Goal: Task Accomplishment & Management: Manage account settings

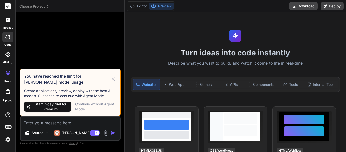
click at [94, 104] on div "Continue without Agent Mode" at bounding box center [95, 106] width 41 height 10
type textarea "x"
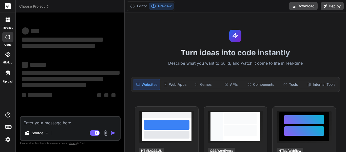
click at [10, 23] on div at bounding box center [8, 19] width 11 height 11
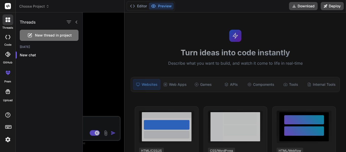
click at [7, 38] on icon at bounding box center [7, 37] width 5 height 4
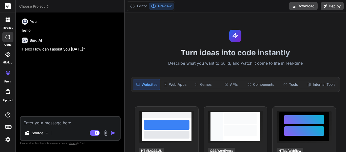
click at [8, 22] on icon at bounding box center [9, 21] width 2 height 2
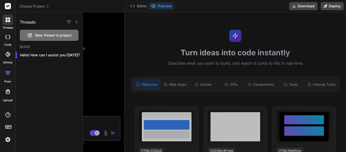
click at [8, 141] on img at bounding box center [8, 139] width 9 height 9
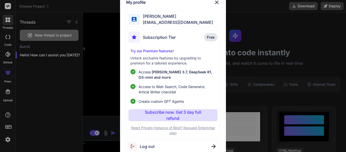
scroll to position [127, 0]
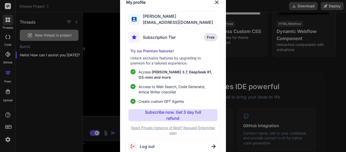
click at [215, 2] on img at bounding box center [217, 2] width 6 height 6
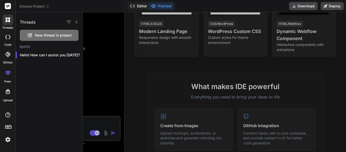
click at [137, 4] on button "Editor" at bounding box center [138, 6] width 21 height 7
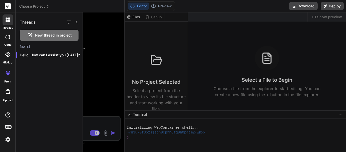
click at [106, 41] on div at bounding box center [215, 81] width 264 height 139
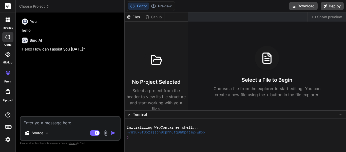
click at [77, 22] on div "You" at bounding box center [71, 22] width 98 height 6
click at [137, 16] on div "Files" at bounding box center [134, 16] width 19 height 5
click at [6, 138] on img at bounding box center [8, 139] width 9 height 9
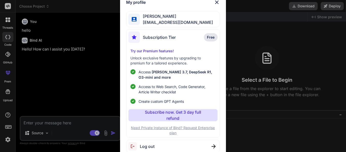
click at [161, 19] on span "Nando Macacari" at bounding box center [176, 16] width 73 height 6
click at [149, 145] on span "Log out" at bounding box center [147, 146] width 15 height 6
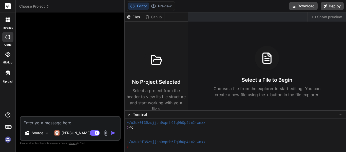
scroll to position [10, 0]
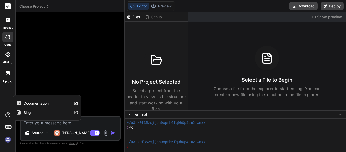
click at [9, 17] on div at bounding box center [8, 19] width 11 height 11
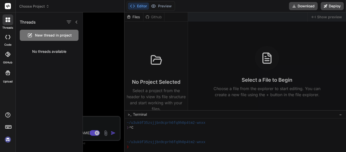
click at [9, 140] on img at bounding box center [8, 139] width 9 height 9
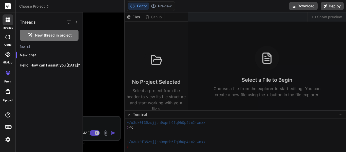
click at [7, 36] on icon at bounding box center [7, 37] width 5 height 4
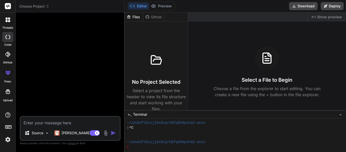
click at [7, 36] on icon at bounding box center [7, 37] width 5 height 4
click at [7, 22] on icon at bounding box center [7, 21] width 2 height 2
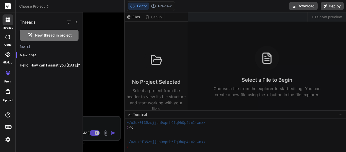
click at [7, 35] on icon at bounding box center [7, 37] width 5 height 4
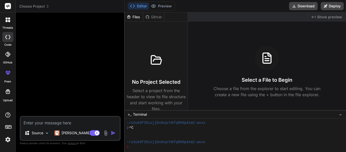
click at [8, 21] on icon at bounding box center [8, 19] width 5 height 5
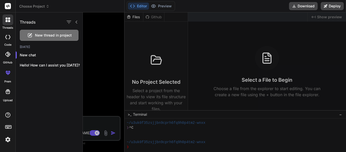
click at [8, 91] on icon at bounding box center [8, 91] width 5 height 5
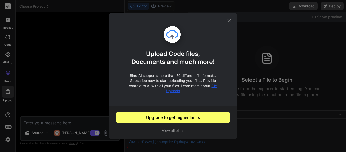
click at [183, 116] on button "Upgrade to get higher limits" at bounding box center [173, 117] width 114 height 11
type textarea "x"
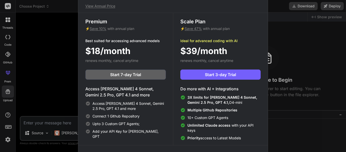
scroll to position [0, 0]
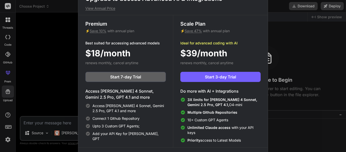
click at [309, 51] on div "Upgrade to access Advanced AI & Integrations View Annual Price Premium ⚡ Save 1…" at bounding box center [173, 76] width 346 height 152
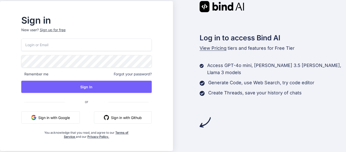
click at [59, 117] on button "Sign in with Google" at bounding box center [50, 117] width 59 height 12
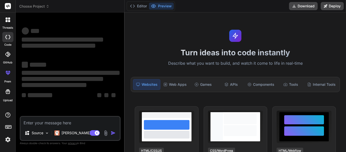
click at [7, 138] on img at bounding box center [8, 139] width 9 height 9
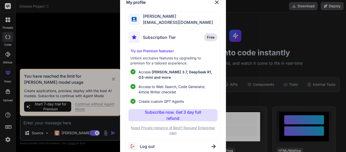
click at [148, 145] on span "Log out" at bounding box center [147, 146] width 15 height 6
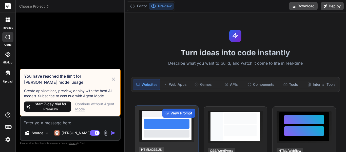
scroll to position [10, 0]
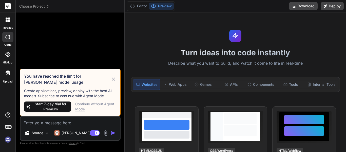
click at [113, 80] on icon at bounding box center [113, 78] width 3 height 3
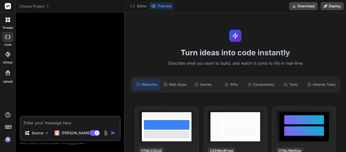
click at [7, 140] on img at bounding box center [8, 139] width 9 height 9
click at [9, 22] on div at bounding box center [8, 19] width 11 height 11
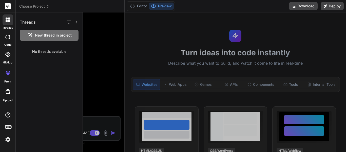
click at [6, 36] on icon at bounding box center [7, 37] width 5 height 4
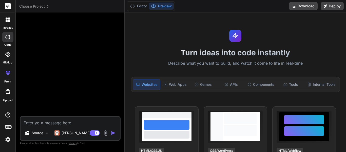
click at [9, 22] on icon at bounding box center [9, 21] width 2 height 2
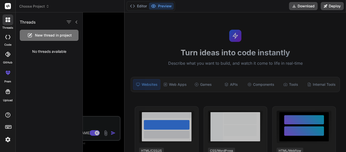
click at [5, 56] on icon at bounding box center [7, 54] width 5 height 5
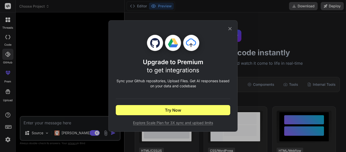
click at [231, 29] on icon at bounding box center [230, 28] width 3 height 3
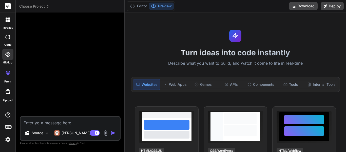
click at [12, 20] on div at bounding box center [8, 19] width 11 height 11
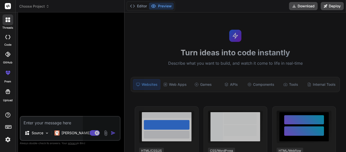
click at [8, 36] on icon at bounding box center [7, 37] width 5 height 4
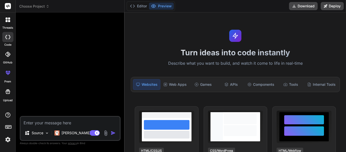
click at [10, 139] on img at bounding box center [8, 139] width 9 height 9
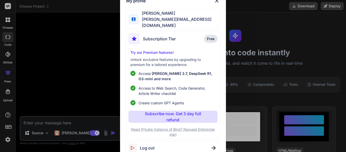
click at [146, 145] on span "Log out" at bounding box center [147, 148] width 15 height 6
type textarea "x"
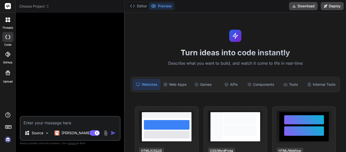
scroll to position [29, 0]
click at [7, 139] on img at bounding box center [8, 139] width 9 height 9
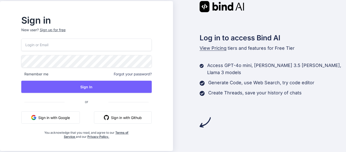
click at [58, 116] on button "Sign in with Google" at bounding box center [50, 117] width 59 height 12
